Goal: Task Accomplishment & Management: Manage account settings

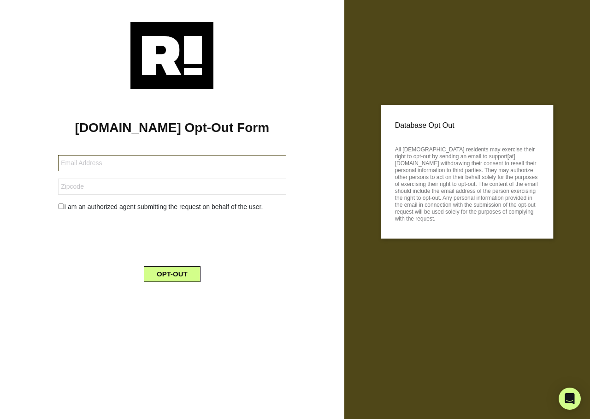
type input "cfj.johnson@yahoo.com"
type input "27546"
type input "[EMAIL_ADDRESS][DOMAIN_NAME]"
type input "46902"
